Goal: Information Seeking & Learning: Understand process/instructions

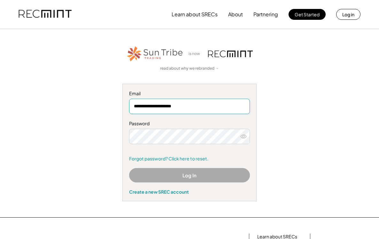
type input "**********"
click at [243, 136] on icon at bounding box center [243, 136] width 6 height 6
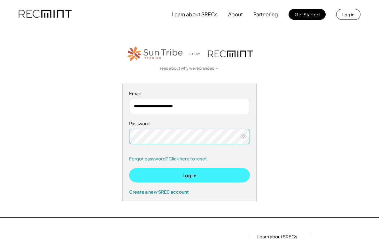
click at [199, 172] on button "Log In" at bounding box center [189, 175] width 121 height 14
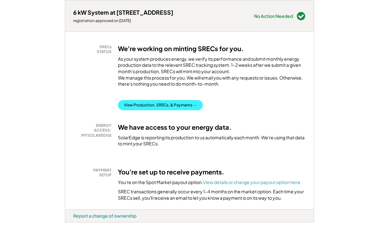
scroll to position [96, 0]
click at [161, 107] on button "View Production, SRECs, & Payments →" at bounding box center [160, 105] width 85 height 10
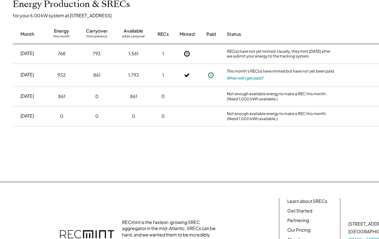
scroll to position [161, 0]
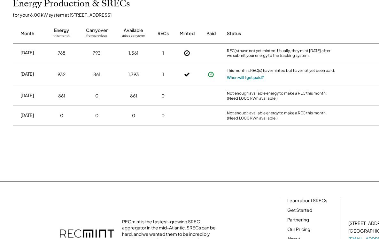
click at [232, 75] on button "When will I get paid?" at bounding box center [245, 77] width 37 height 6
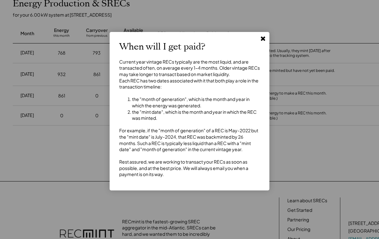
click at [265, 37] on icon at bounding box center [263, 38] width 6 height 6
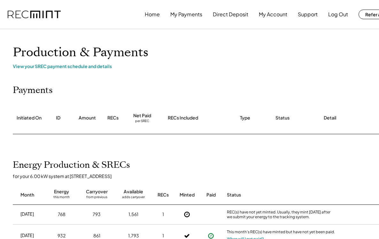
scroll to position [0, 0]
click at [336, 15] on button "Log Out" at bounding box center [338, 14] width 20 height 13
